Goal: Task Accomplishment & Management: Use online tool/utility

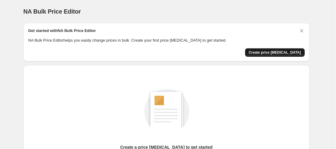
click at [279, 49] on button "Create price [MEDICAL_DATA]" at bounding box center [275, 52] width 60 height 8
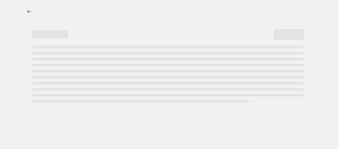
select select "percentage"
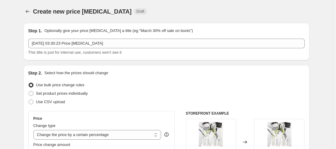
scroll to position [90, 0]
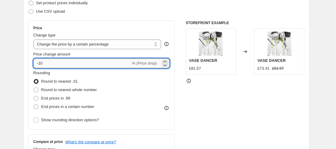
click at [51, 65] on input "-10" at bounding box center [81, 63] width 97 height 10
type input "-1"
type input "-55"
click at [39, 97] on span at bounding box center [36, 98] width 5 height 5
click at [34, 96] on input "End prices in .99" at bounding box center [34, 96] width 0 height 0
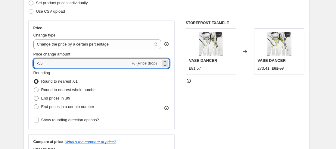
radio input "true"
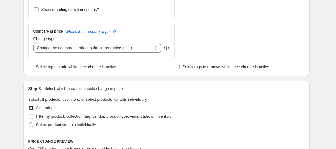
scroll to position [211, 0]
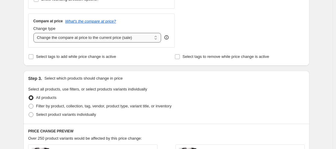
click at [89, 40] on select "Change the compare at price to the current price (sale) Change the compare at p…" at bounding box center [97, 38] width 128 height 10
select select "remove"
click at [35, 33] on select "Change the compare at price to the current price (sale) Change the compare at p…" at bounding box center [97, 38] width 128 height 10
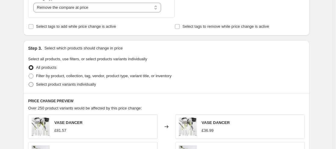
click at [51, 85] on span "Select product variants individually" at bounding box center [66, 84] width 60 height 5
click at [29, 82] on input "Select product variants individually" at bounding box center [29, 82] width 0 height 0
radio input "true"
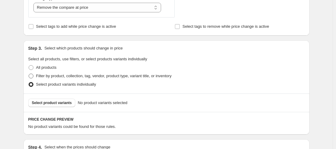
click at [51, 76] on span "Filter by product, collection, tag, vendor, product type, variant title, or inv…" at bounding box center [103, 75] width 135 height 5
click at [33, 77] on span at bounding box center [31, 75] width 5 height 5
click at [29, 74] on input "Filter by product, collection, tag, vendor, product type, variant title, or inv…" at bounding box center [29, 73] width 0 height 0
radio input "true"
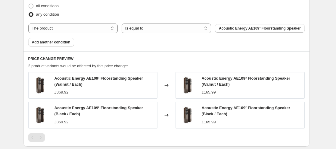
scroll to position [361, 0]
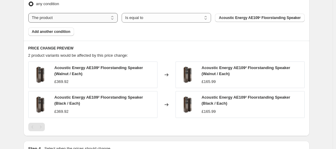
click at [93, 21] on select "The product The product's collection The product's tag The product's vendor The…" at bounding box center [72, 18] width 89 height 10
select select "vendor"
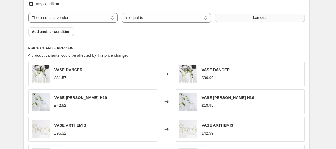
click at [265, 18] on span "Lamosa" at bounding box center [260, 17] width 14 height 5
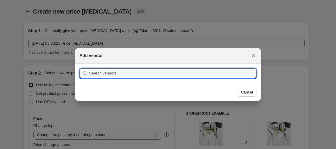
scroll to position [0, 0]
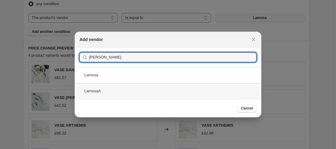
type input "[PERSON_NAME]"
click at [133, 95] on div "LamosaA" at bounding box center [168, 91] width 187 height 16
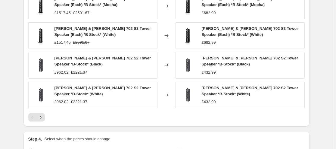
scroll to position [531, 0]
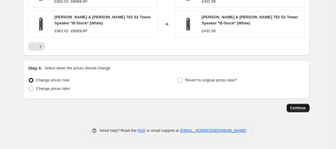
click at [305, 109] on span "Continue" at bounding box center [298, 107] width 16 height 5
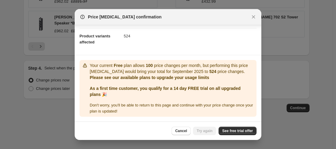
scroll to position [67, 0]
click at [232, 130] on span "See free trial offer" at bounding box center [237, 130] width 31 height 5
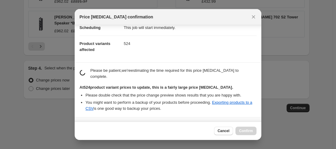
scroll to position [113, 0]
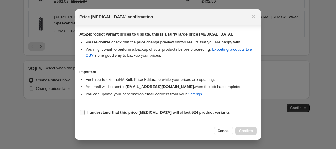
click at [92, 112] on b "I understand that this price [MEDICAL_DATA] will affect 524 product variants" at bounding box center [158, 112] width 142 height 5
click at [85, 112] on input "I understand that this price [MEDICAL_DATA] will affect 524 product variants" at bounding box center [82, 112] width 5 height 5
click at [129, 113] on b "I understand that this price [MEDICAL_DATA] will affect 524 product variants" at bounding box center [158, 112] width 142 height 5
click at [85, 113] on input "I understand that this price [MEDICAL_DATA] will affect 524 product variants" at bounding box center [82, 112] width 5 height 5
click at [129, 113] on b "I understand that this price [MEDICAL_DATA] will affect 524 product variants" at bounding box center [158, 112] width 142 height 5
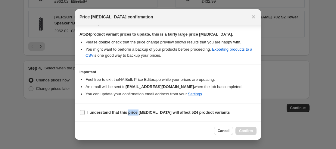
click at [85, 113] on input "I understand that this price [MEDICAL_DATA] will affect 524 product variants" at bounding box center [82, 112] width 5 height 5
click at [101, 111] on b "I understand that this price [MEDICAL_DATA] will affect 524 product variants" at bounding box center [158, 112] width 142 height 5
click at [85, 111] on input "I understand that this price [MEDICAL_DATA] will affect 524 product variants" at bounding box center [82, 112] width 5 height 5
click at [100, 111] on b "I understand that this price [MEDICAL_DATA] will affect 524 product variants" at bounding box center [158, 112] width 142 height 5
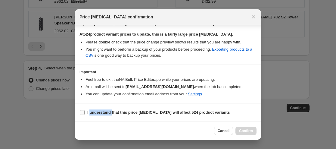
click at [85, 111] on input "I understand that this price [MEDICAL_DATA] will affect 524 product variants" at bounding box center [82, 112] width 5 height 5
checkbox input "true"
click at [244, 131] on span "Confirm" at bounding box center [246, 130] width 14 height 5
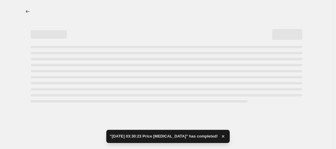
select select "percentage"
select select "remove"
select select "vendor"
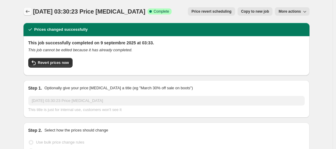
click at [27, 13] on icon "Price change jobs" at bounding box center [28, 11] width 6 height 6
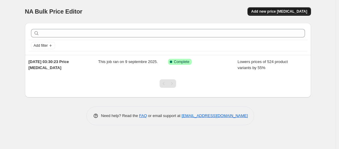
click at [268, 11] on span "Add new price [MEDICAL_DATA]" at bounding box center [279, 11] width 56 height 5
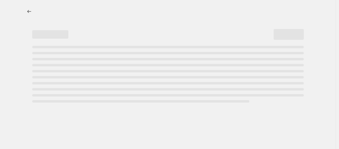
select select "percentage"
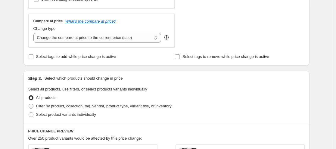
scroll to position [271, 0]
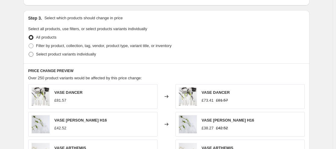
click at [50, 55] on span "Select product variants individually" at bounding box center [66, 54] width 60 height 5
click at [29, 52] on input "Select product variants individually" at bounding box center [29, 52] width 0 height 0
radio input "true"
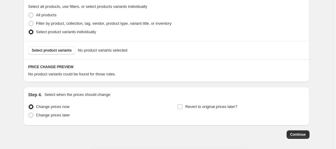
scroll to position [320, 0]
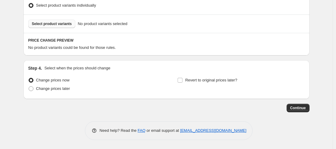
click at [68, 23] on span "Select product variants" at bounding box center [52, 23] width 40 height 5
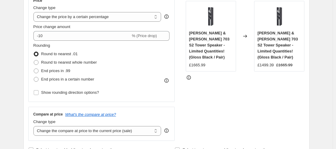
scroll to position [120, 0]
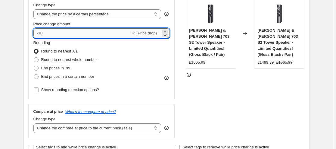
click at [77, 34] on input "-10" at bounding box center [81, 33] width 97 height 10
type input "-1"
type input "-42"
click at [49, 67] on span "End prices in .99" at bounding box center [55, 68] width 29 height 5
click at [34, 66] on input "End prices in .99" at bounding box center [34, 66] width 0 height 0
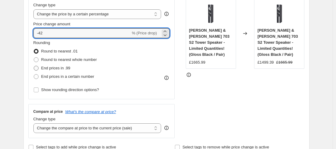
radio input "true"
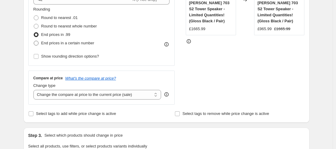
scroll to position [181, 0]
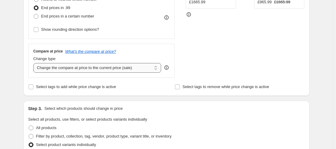
click at [110, 67] on select "Change the compare at price to the current price (sale) Change the compare at p…" at bounding box center [97, 68] width 128 height 10
select select "remove"
click at [35, 63] on select "Change the compare at price to the current price (sale) Change the compare at p…" at bounding box center [97, 68] width 128 height 10
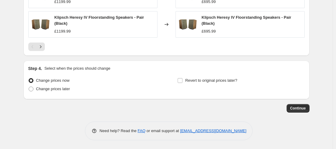
scroll to position [481, 0]
click at [301, 109] on span "Continue" at bounding box center [298, 107] width 16 height 5
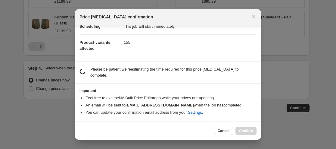
scroll to position [49, 0]
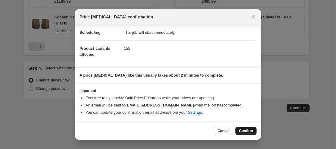
click at [248, 129] on span "Confirm" at bounding box center [246, 130] width 14 height 5
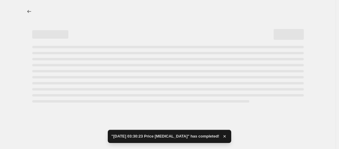
select select "percentage"
select select "remove"
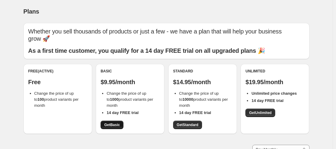
click at [109, 124] on span "Get Basic" at bounding box center [112, 124] width 16 height 5
